Goal: Transaction & Acquisition: Purchase product/service

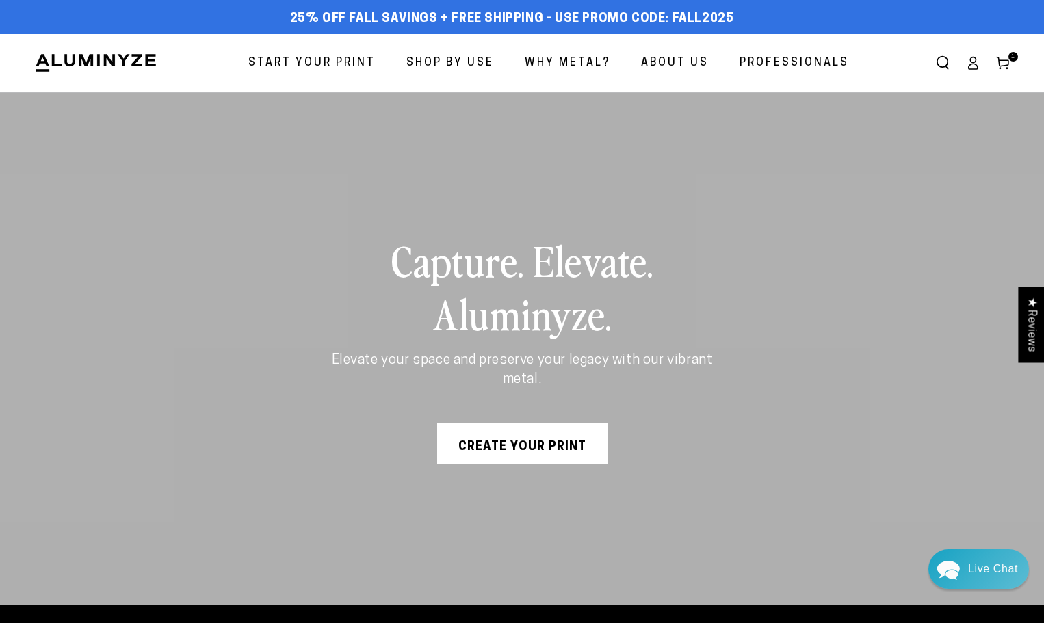
click at [972, 61] on icon at bounding box center [973, 63] width 14 height 14
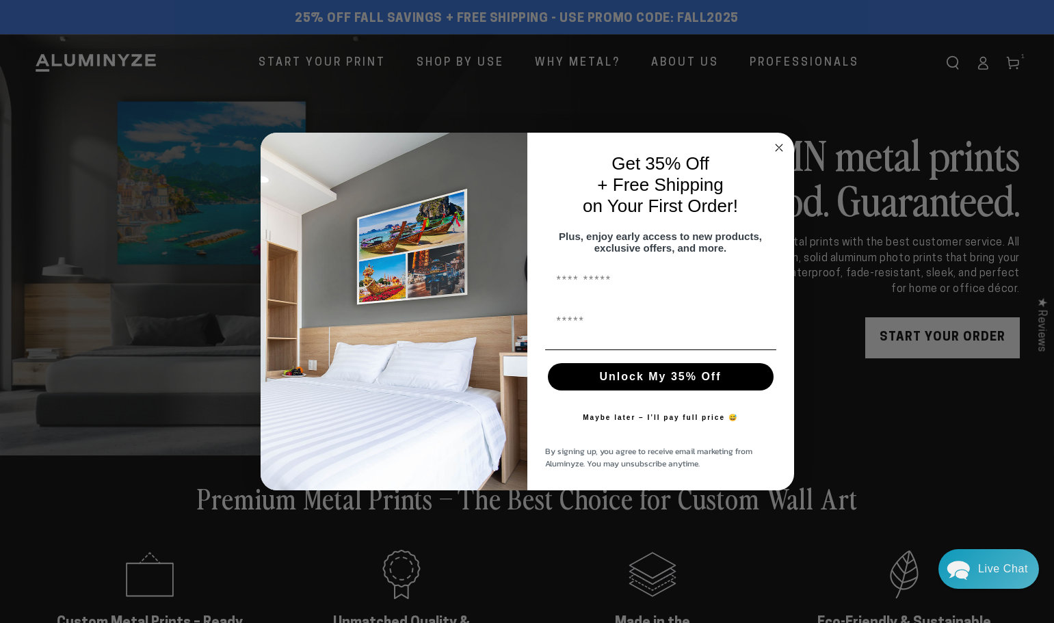
click at [780, 144] on circle "Close dialog" at bounding box center [779, 148] width 16 height 16
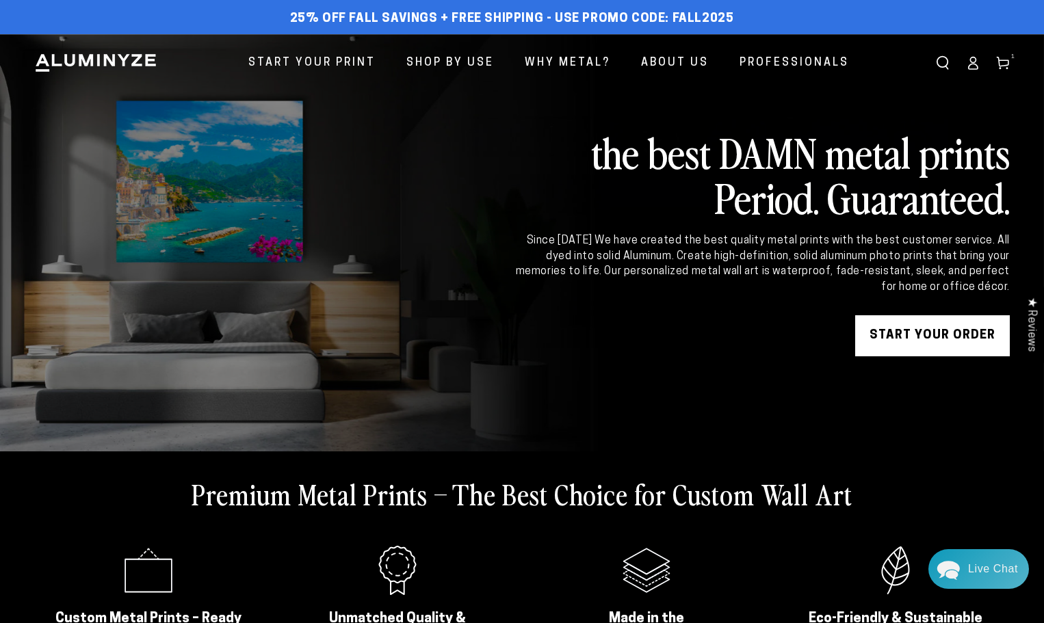
click at [973, 67] on icon at bounding box center [973, 63] width 14 height 14
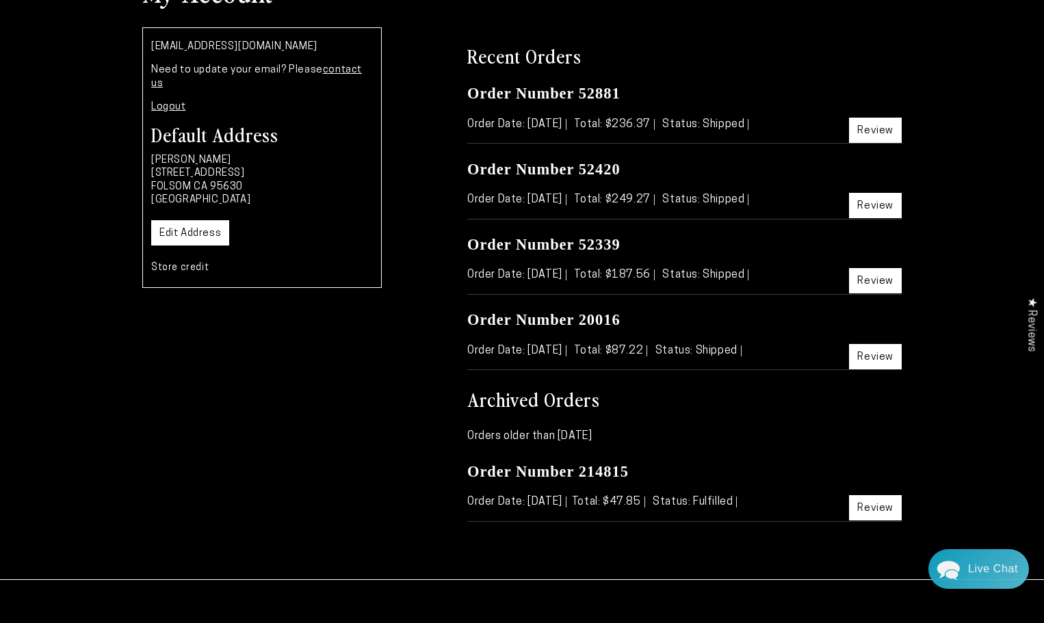
scroll to position [205, 0]
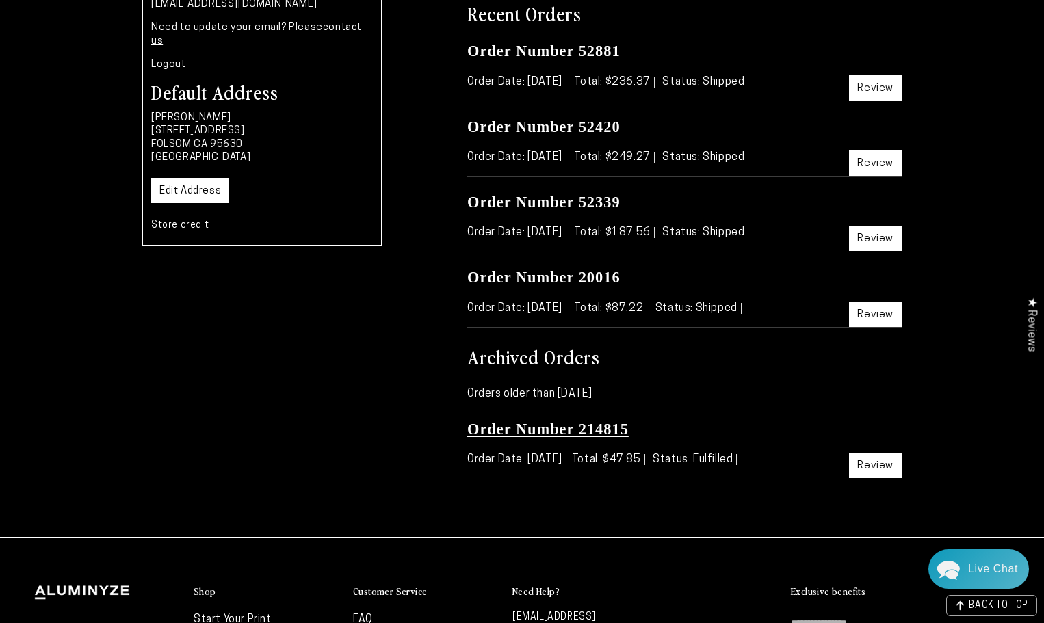
click at [579, 433] on link "Order Number 214815" at bounding box center [547, 429] width 161 height 17
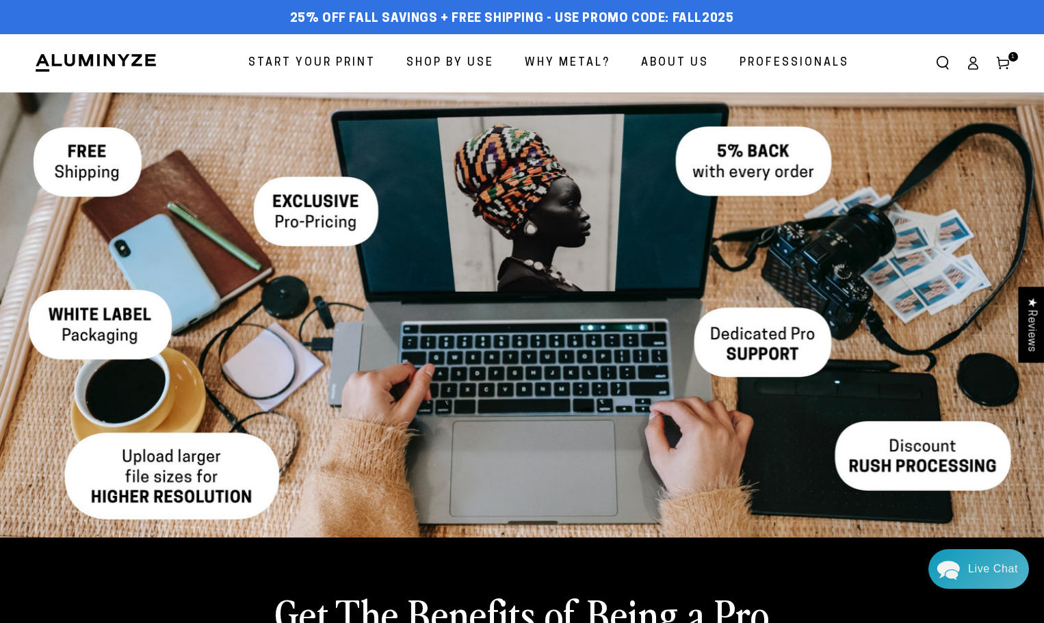
click at [1001, 62] on icon at bounding box center [1003, 63] width 14 height 14
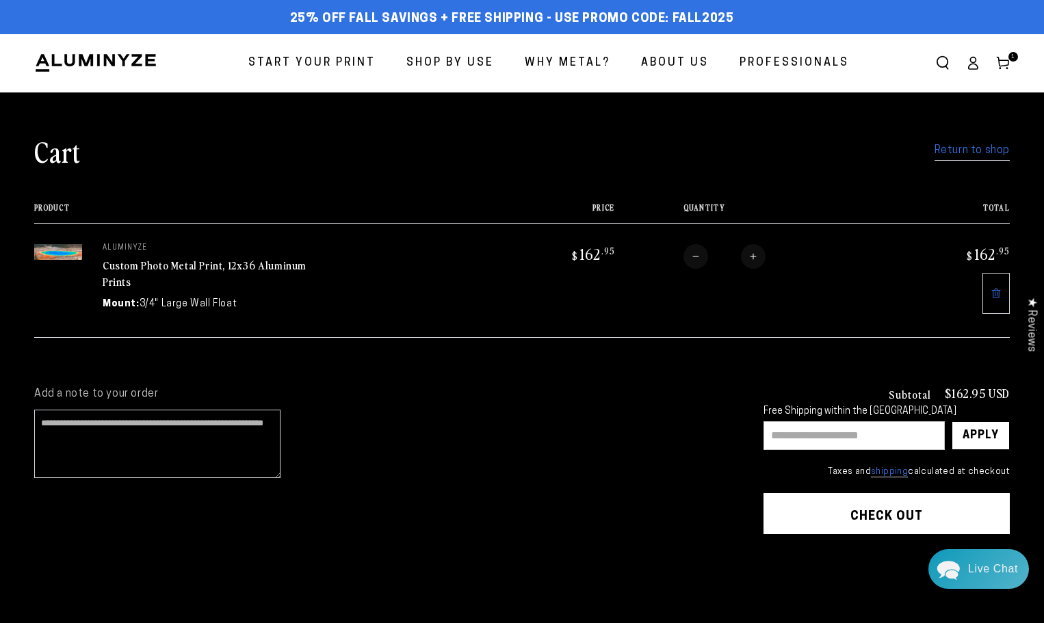
click at [977, 62] on icon at bounding box center [973, 63] width 14 height 14
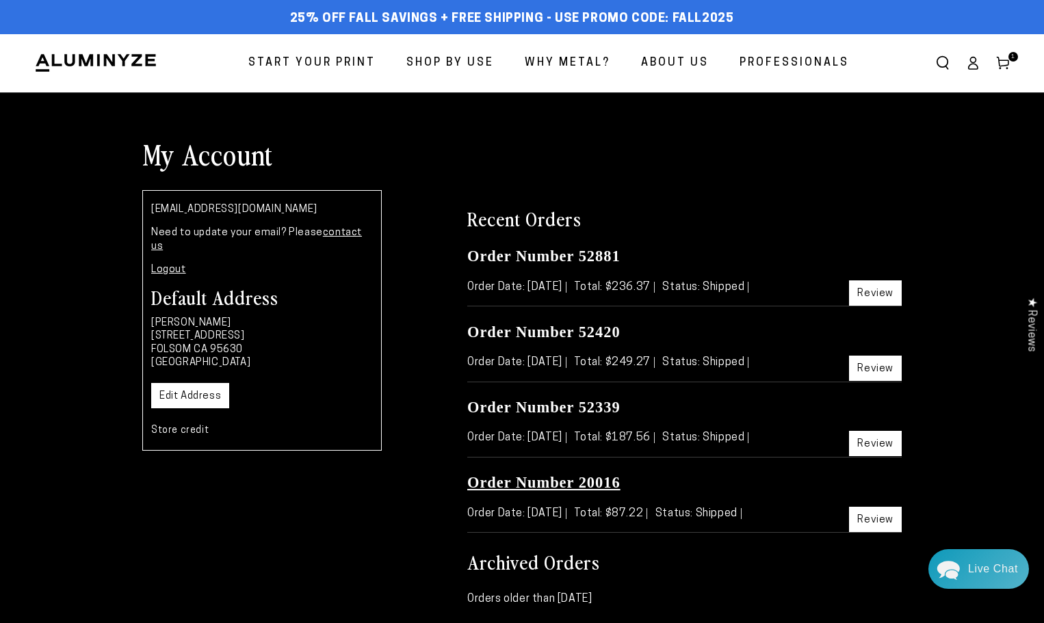
click at [570, 478] on link "Order Number 20016" at bounding box center [543, 482] width 153 height 17
click at [555, 479] on link "Order Number 20016" at bounding box center [543, 482] width 153 height 17
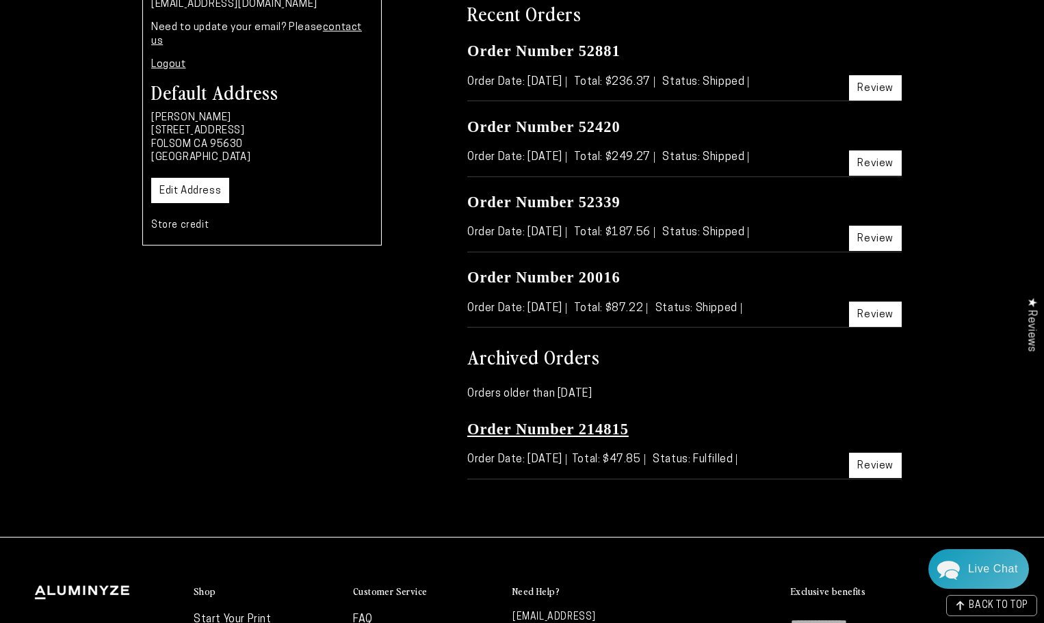
click at [564, 428] on link "Order Number 214815" at bounding box center [547, 429] width 161 height 17
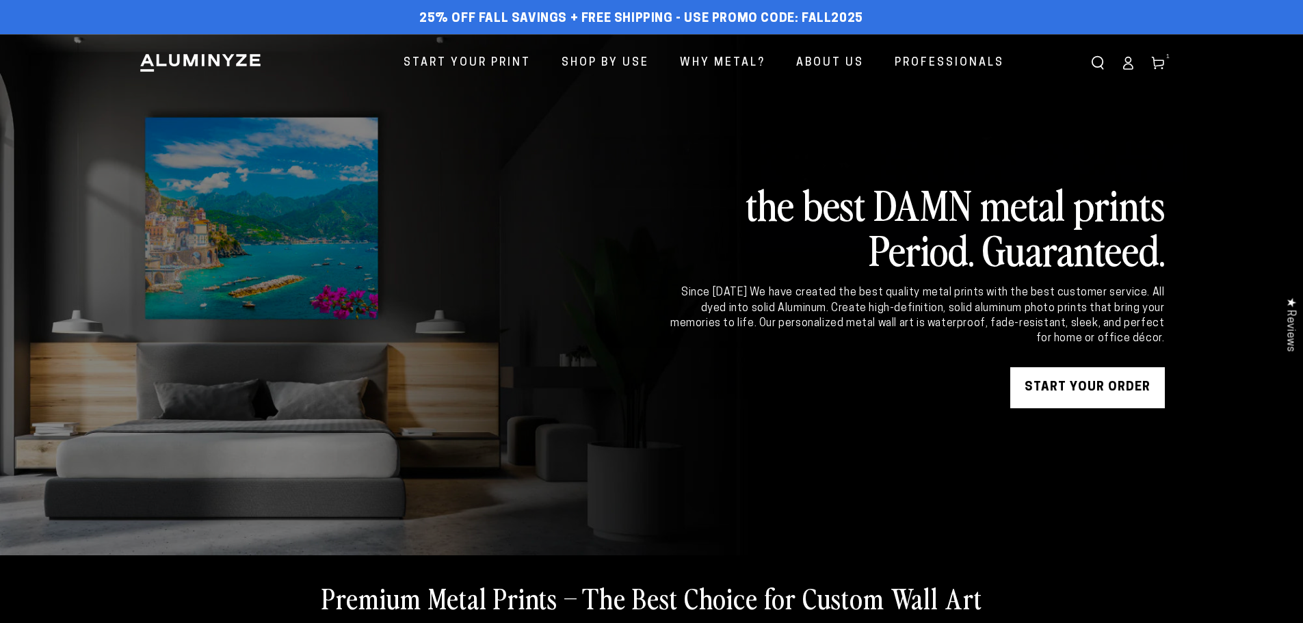
click at [1127, 66] on icon at bounding box center [1128, 63] width 14 height 14
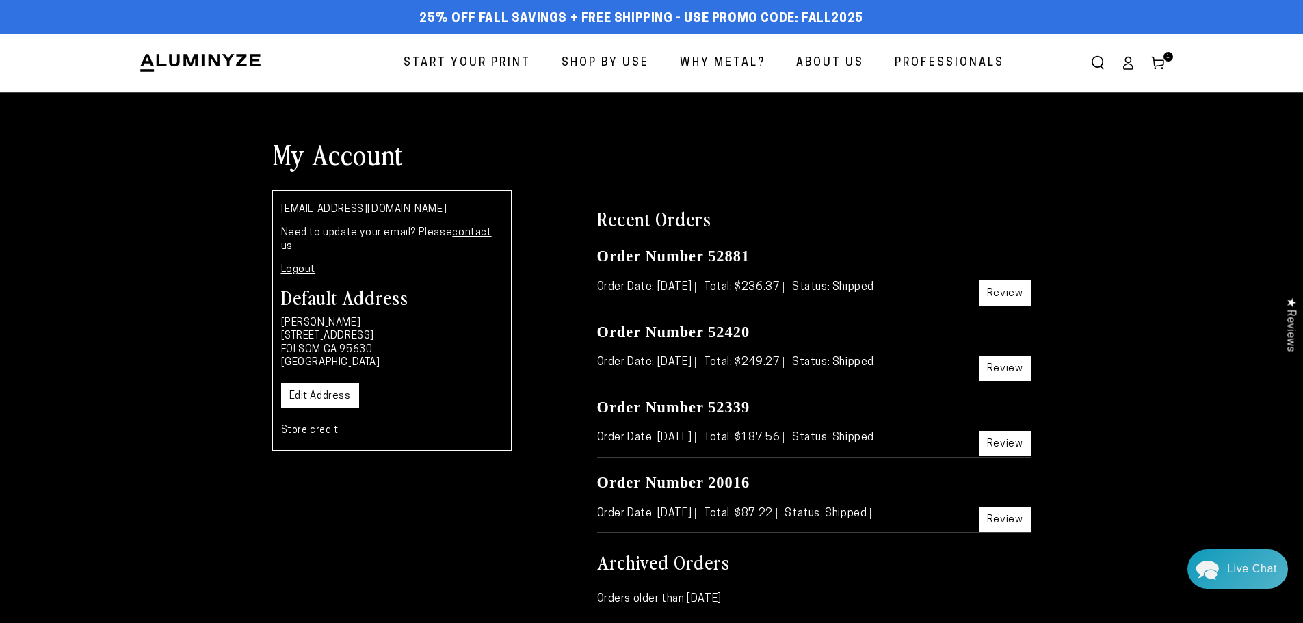
click at [458, 53] on span "Start Your Print" at bounding box center [467, 63] width 127 height 20
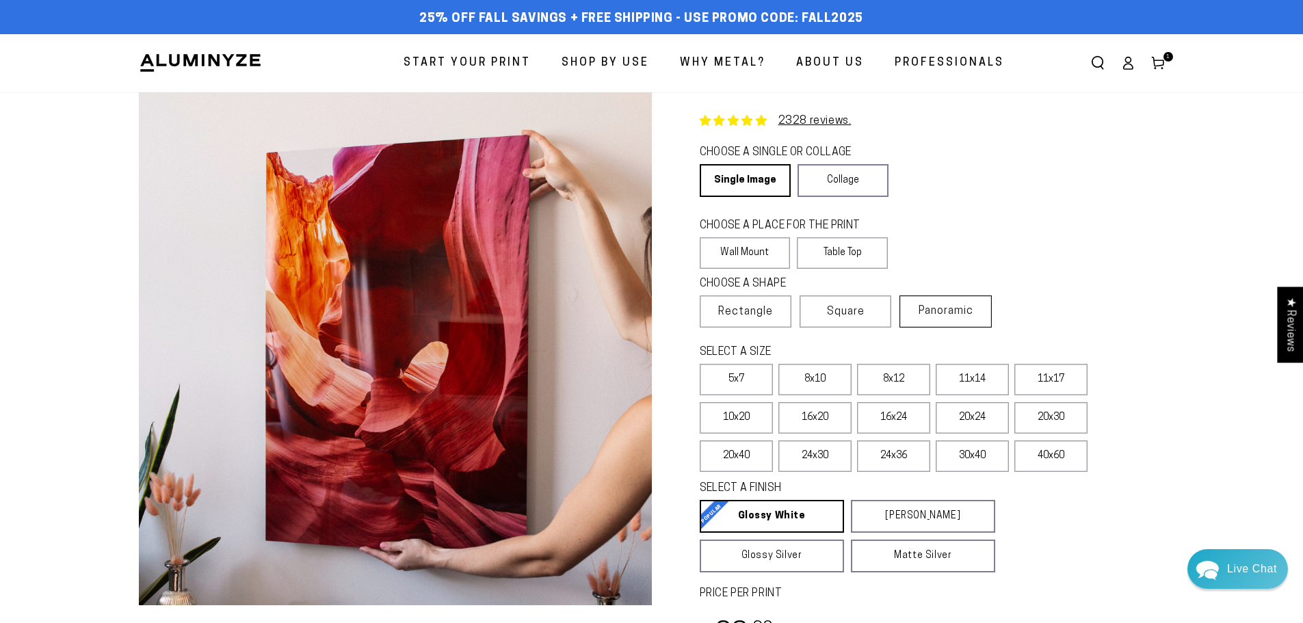
click at [955, 309] on span "Panoramic" at bounding box center [946, 311] width 55 height 11
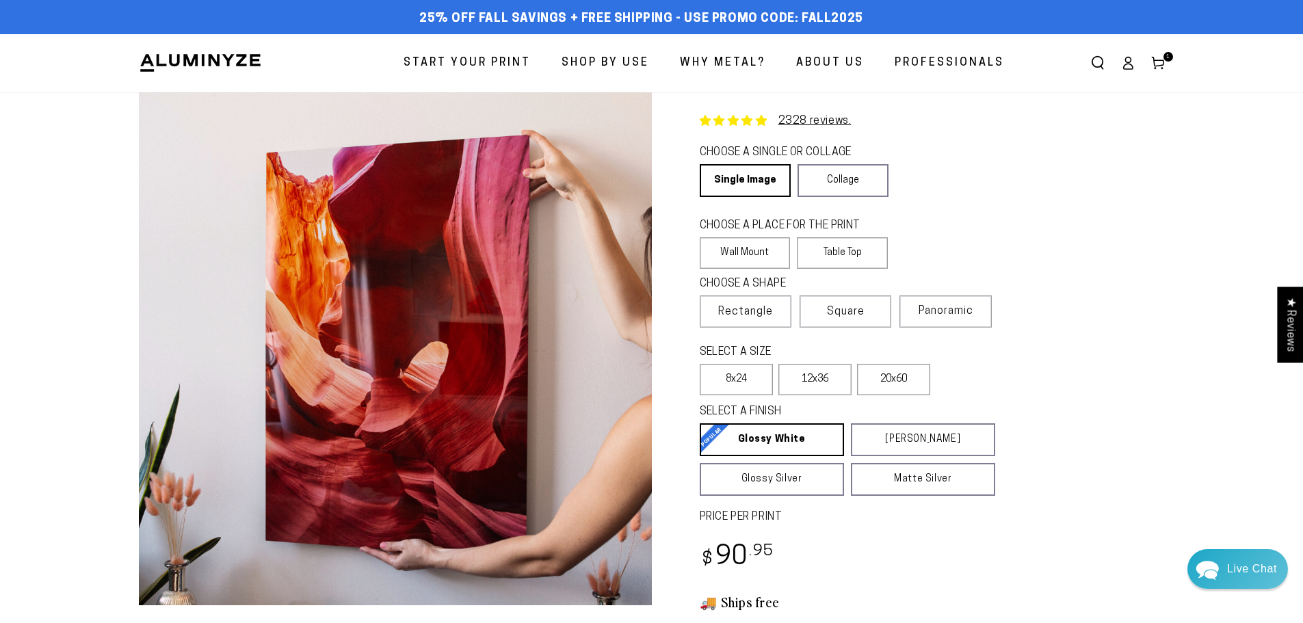
scroll to position [205, 0]
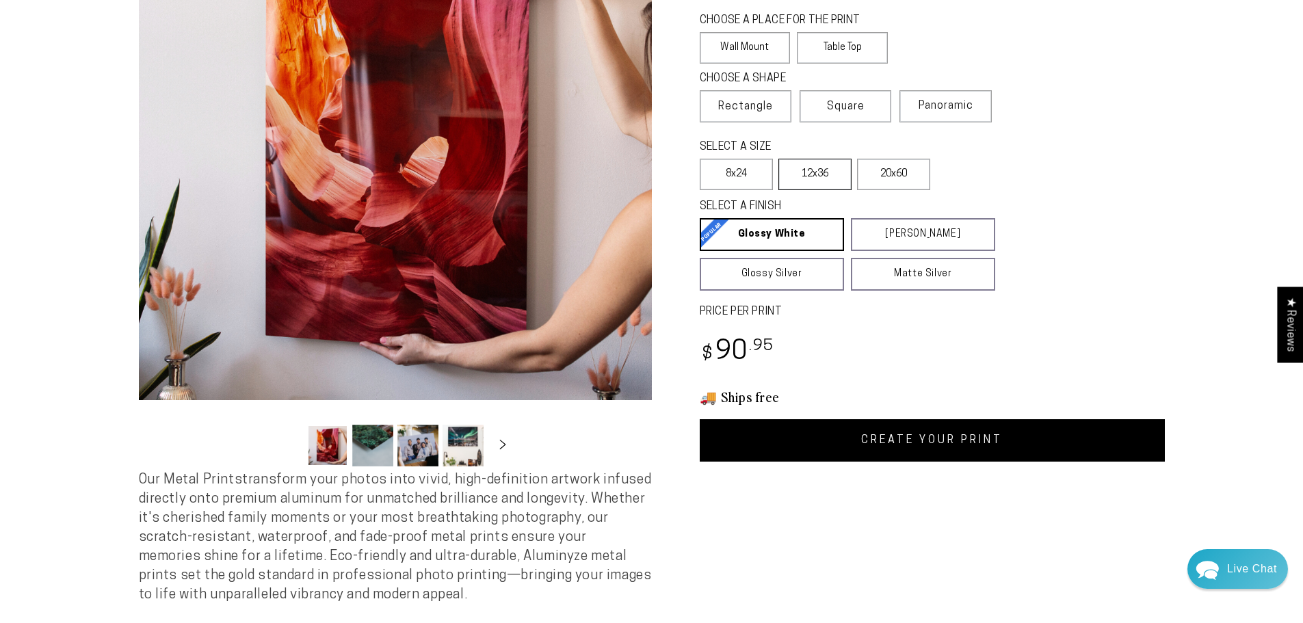
click at [843, 172] on label "12x36" at bounding box center [814, 174] width 73 height 31
click at [945, 429] on link "CREATE YOUR PRINT" at bounding box center [932, 440] width 465 height 42
